Goal: Transaction & Acquisition: Purchase product/service

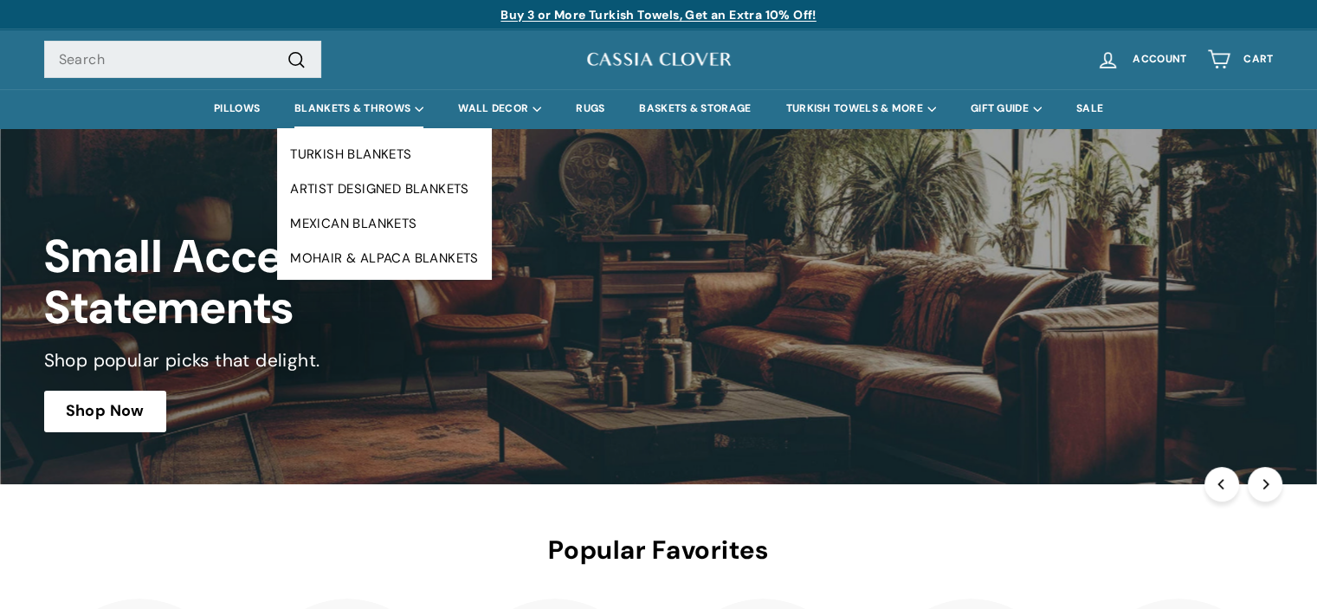
click at [332, 107] on summary "BLANKETS & THROWS" at bounding box center [359, 108] width 164 height 39
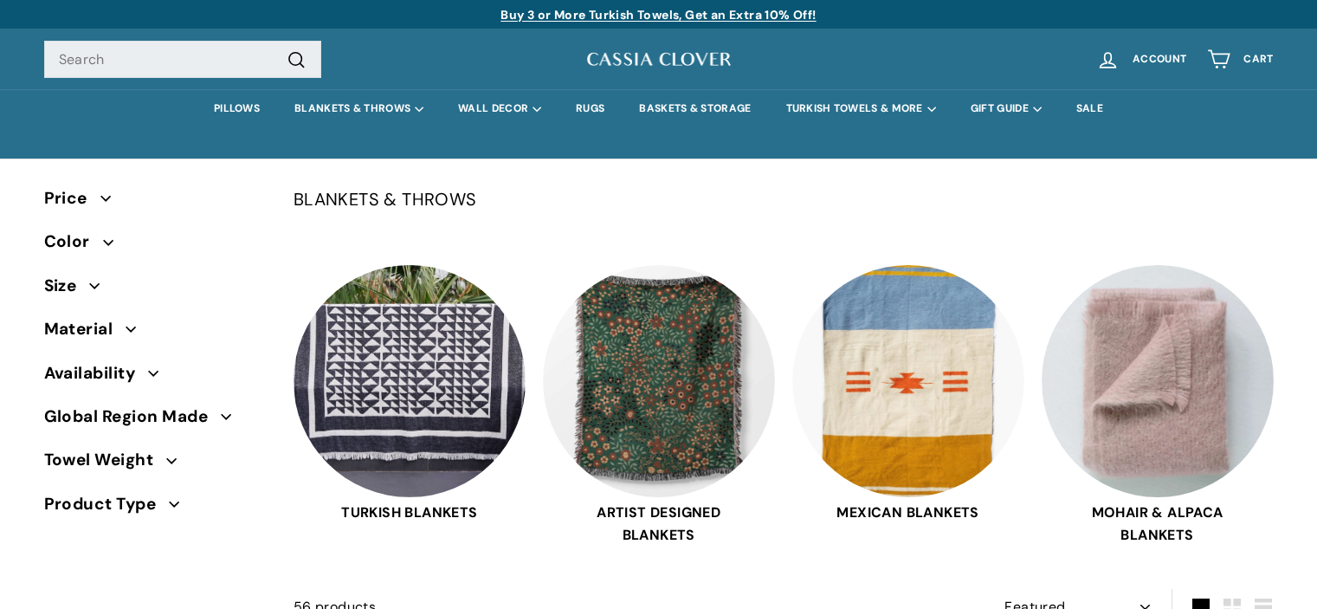
select select "manual"
click at [194, 53] on input "Search" at bounding box center [182, 60] width 277 height 38
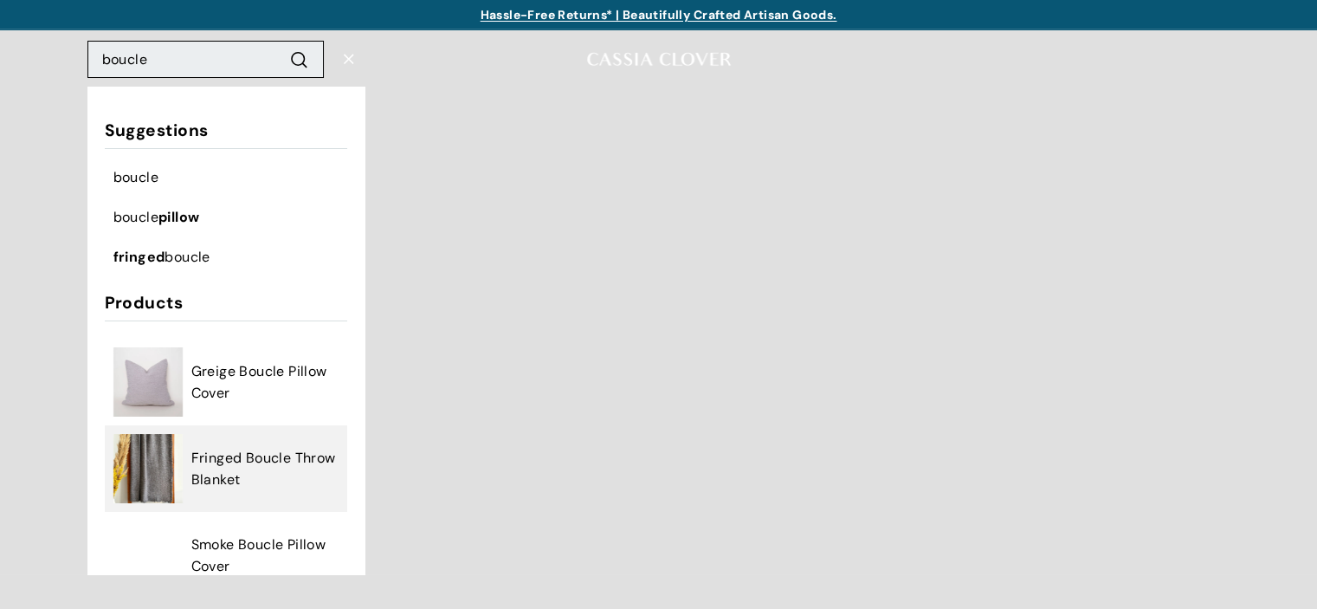
type input "boucle"
click at [238, 459] on span "Fringed Boucle Throw Blanket" at bounding box center [264, 469] width 147 height 44
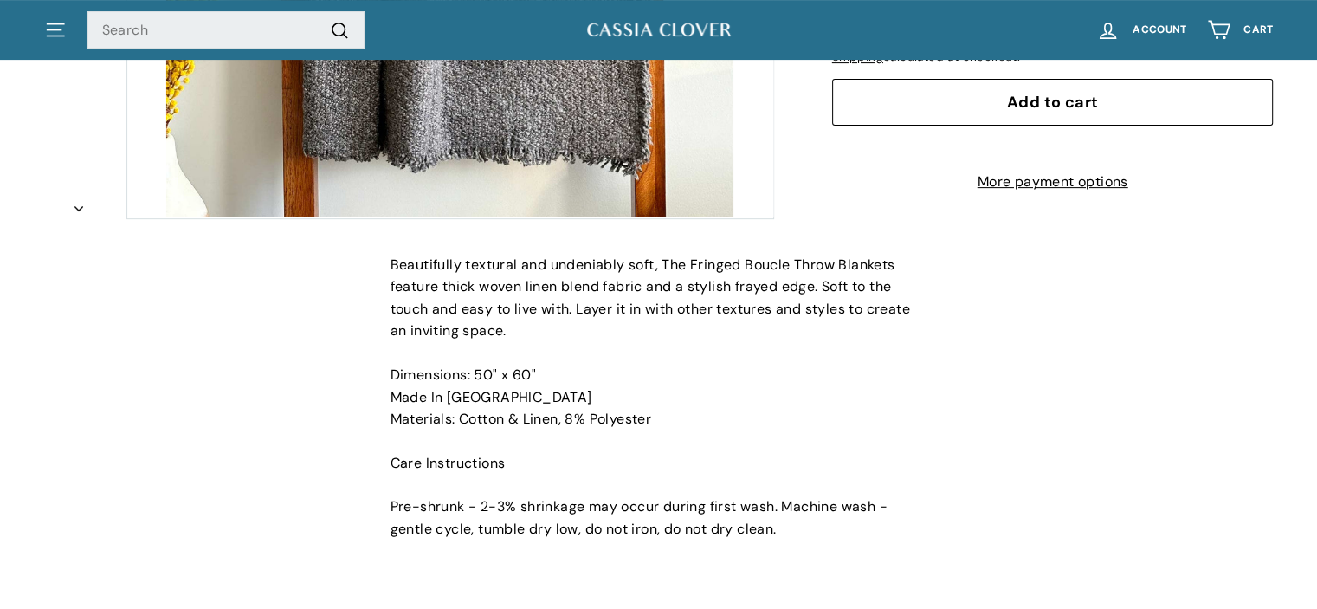
scroll to position [623, 0]
